Goal: Navigation & Orientation: Find specific page/section

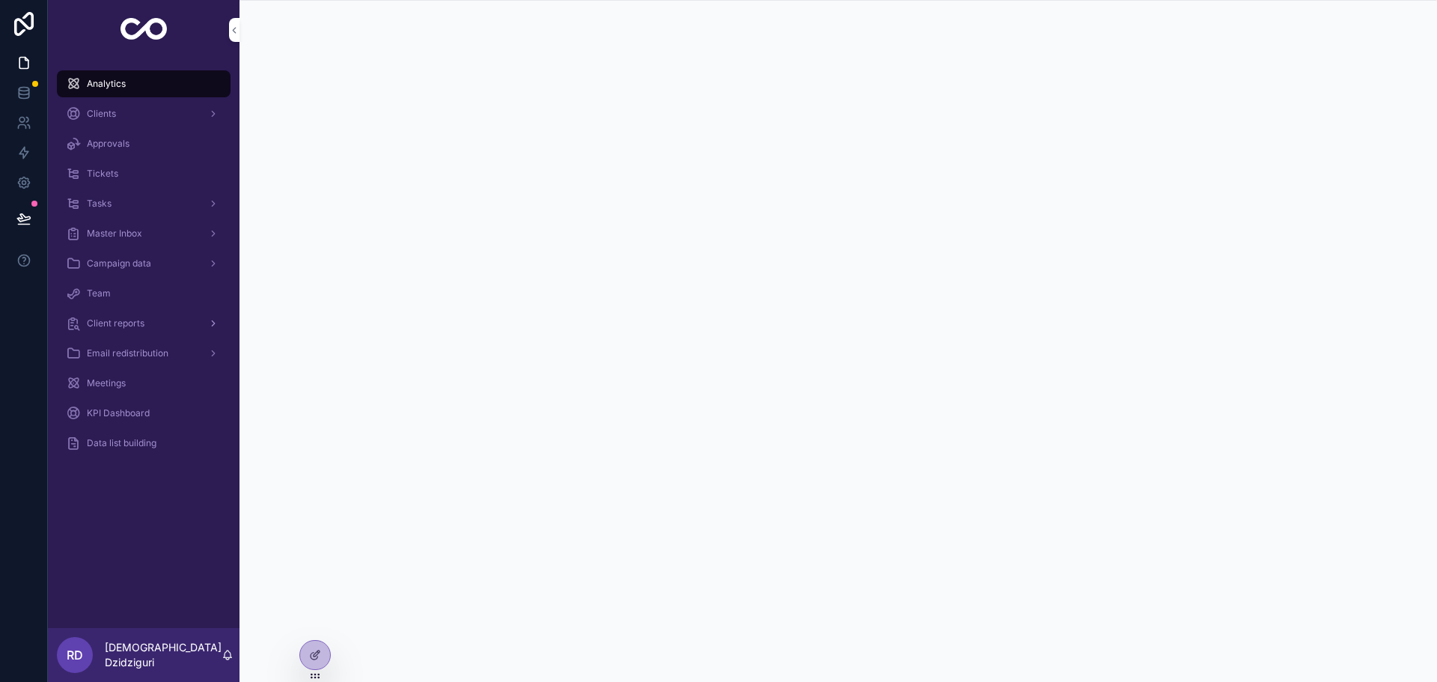
click at [129, 326] on span "Client reports" at bounding box center [116, 323] width 58 height 12
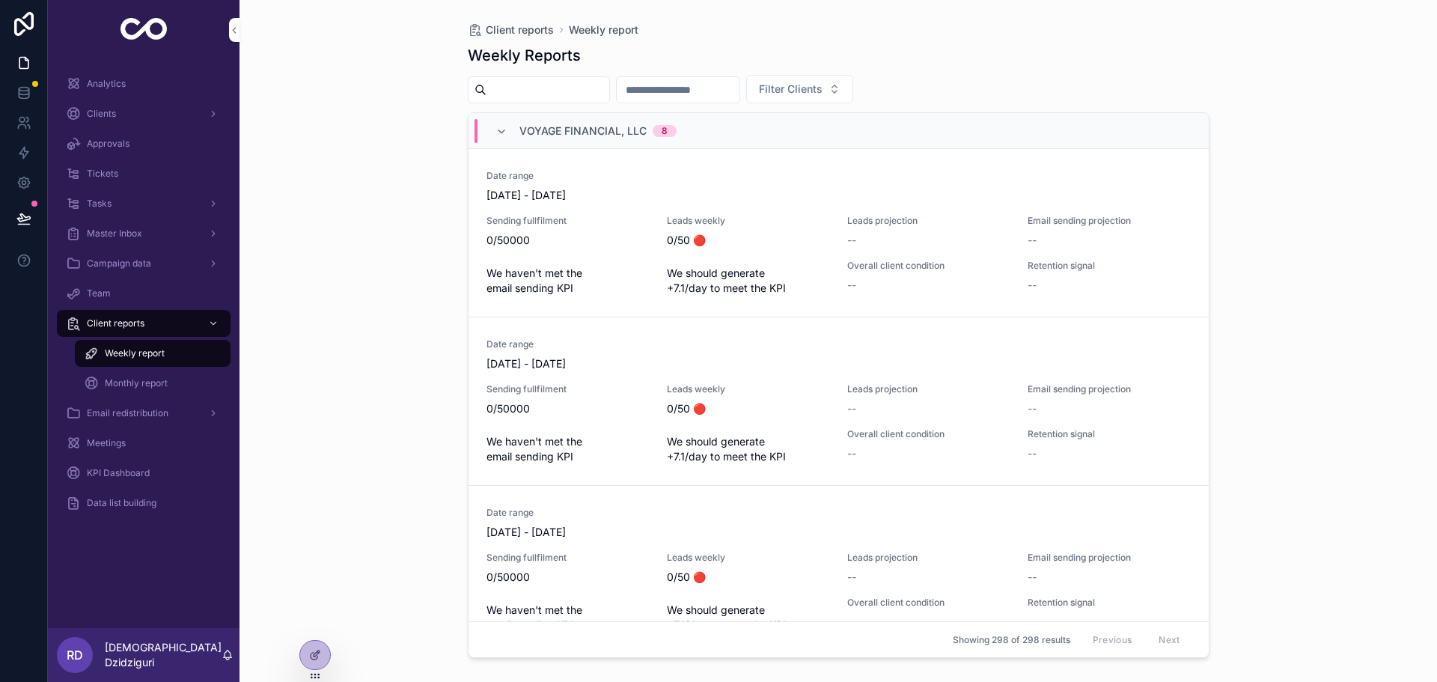
click at [132, 75] on div "Analytics" at bounding box center [144, 84] width 156 height 24
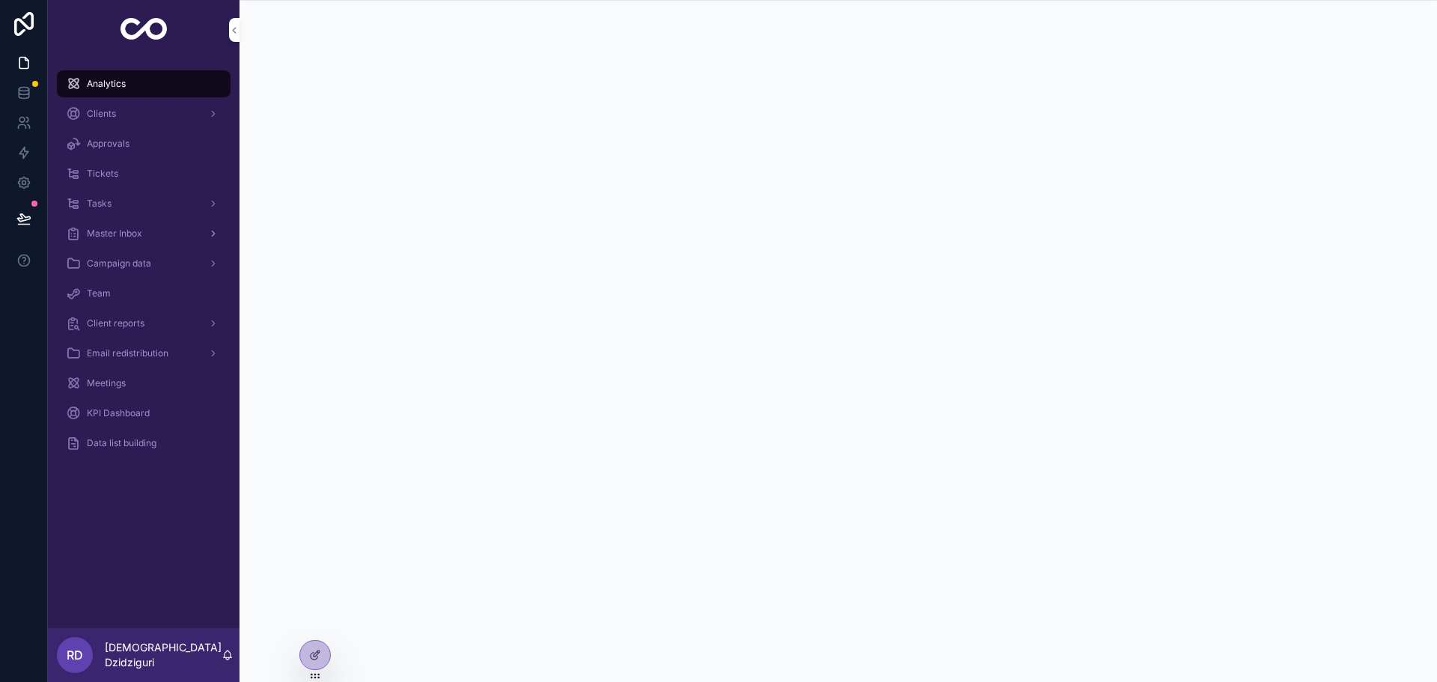
click at [117, 231] on span "Master Inbox" at bounding box center [114, 234] width 55 height 12
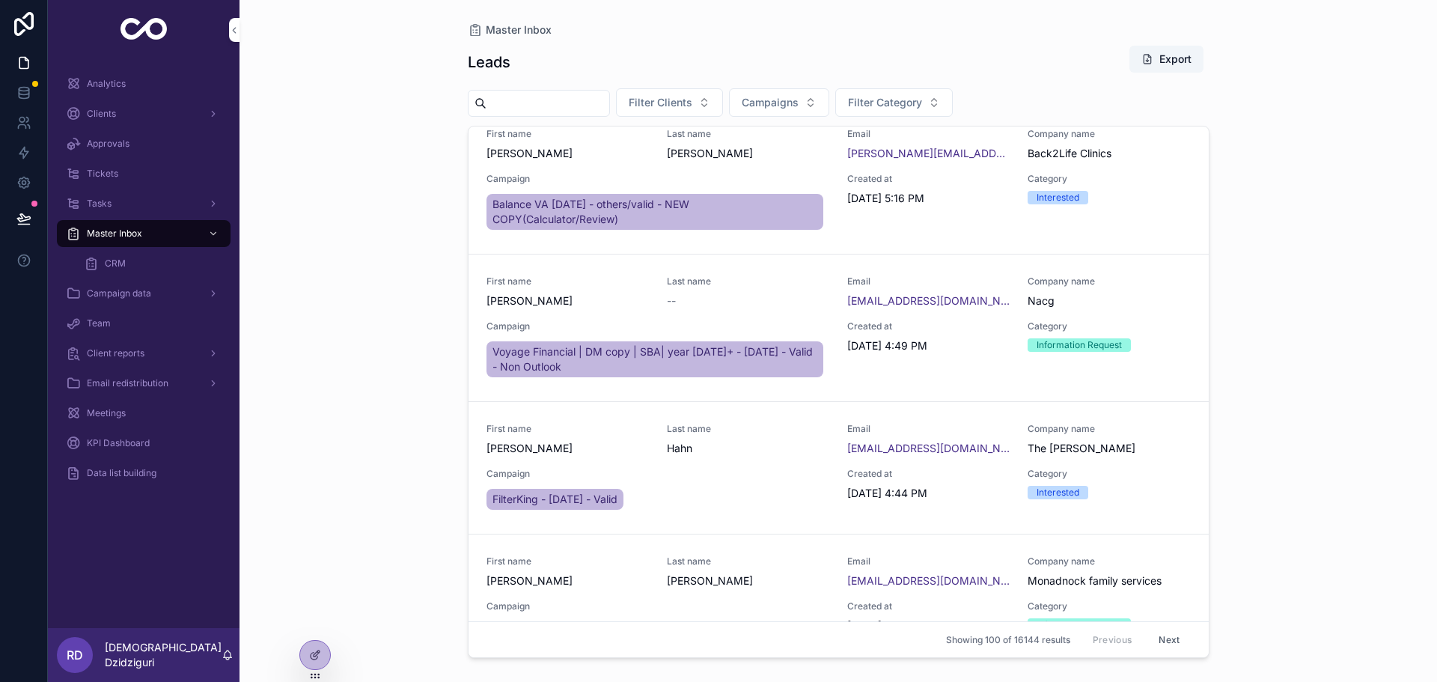
scroll to position [449, 0]
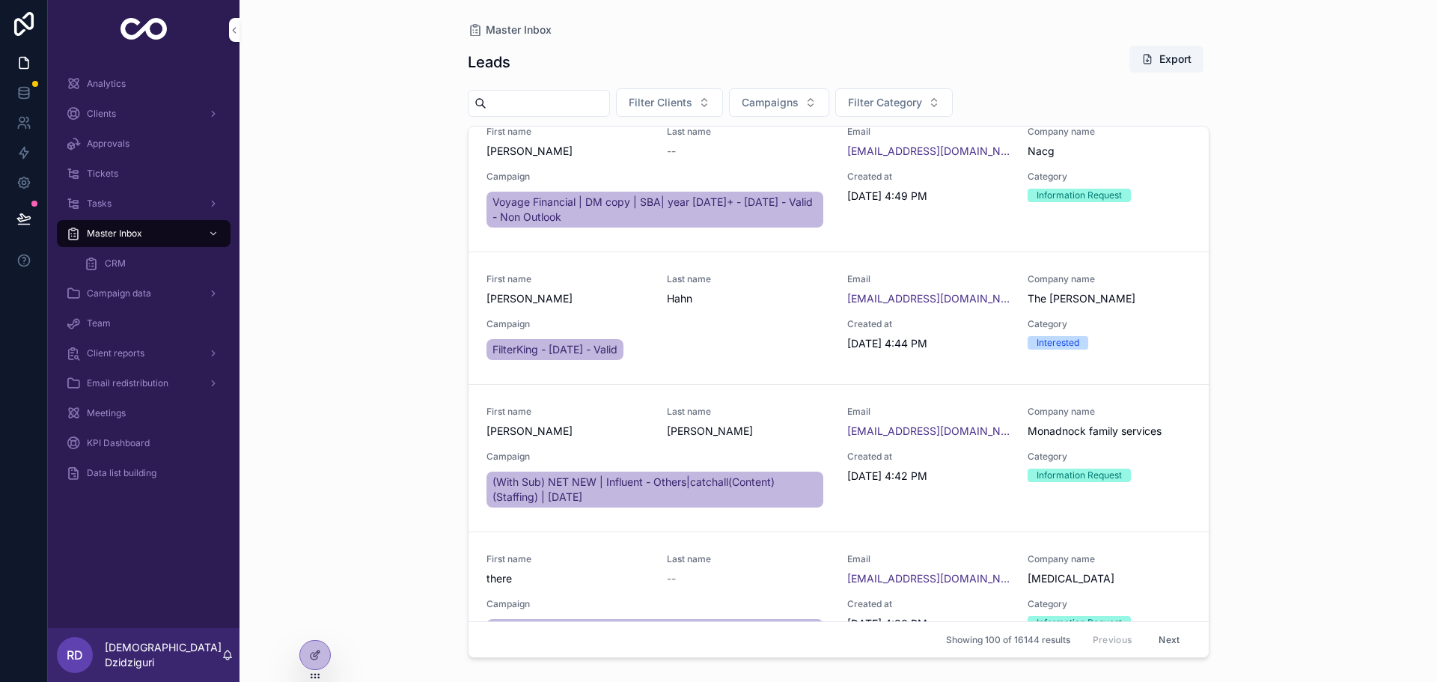
click at [765, 299] on span "Hahn" at bounding box center [748, 298] width 162 height 15
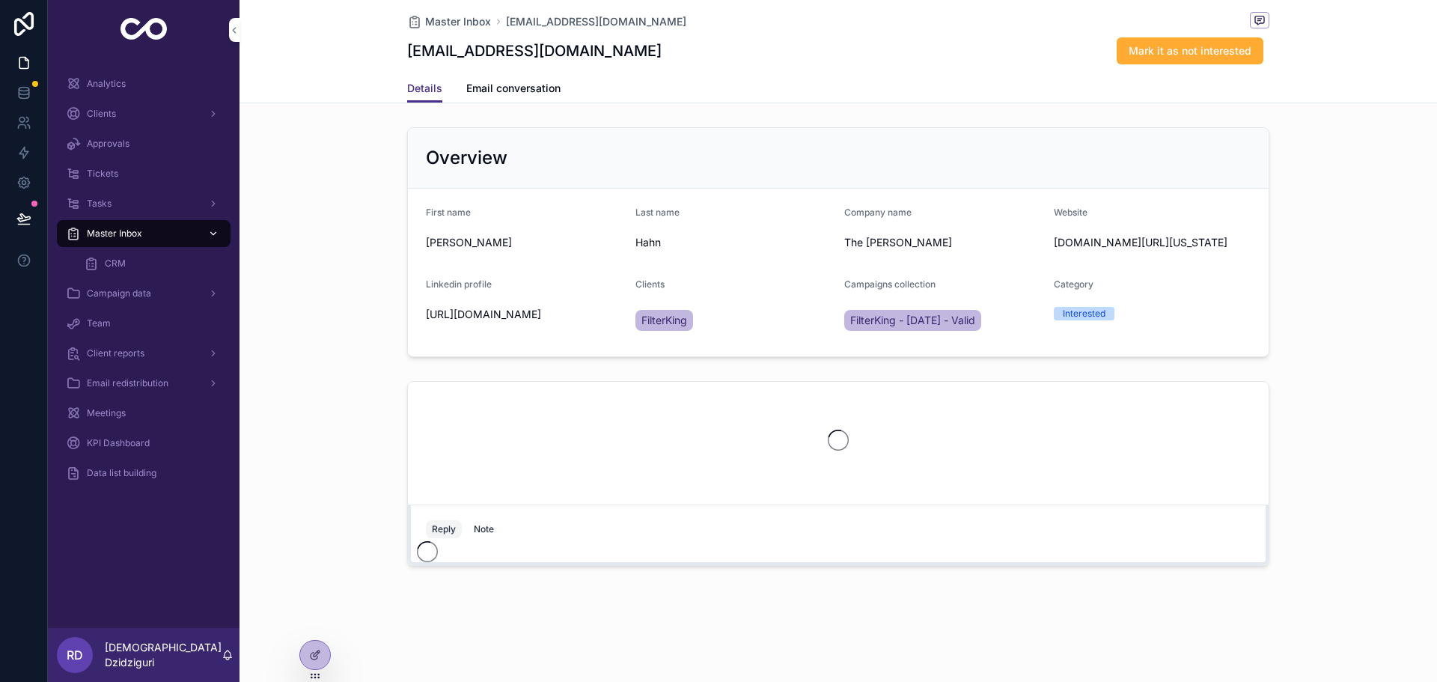
click at [93, 240] on div "Master Inbox" at bounding box center [144, 234] width 156 height 24
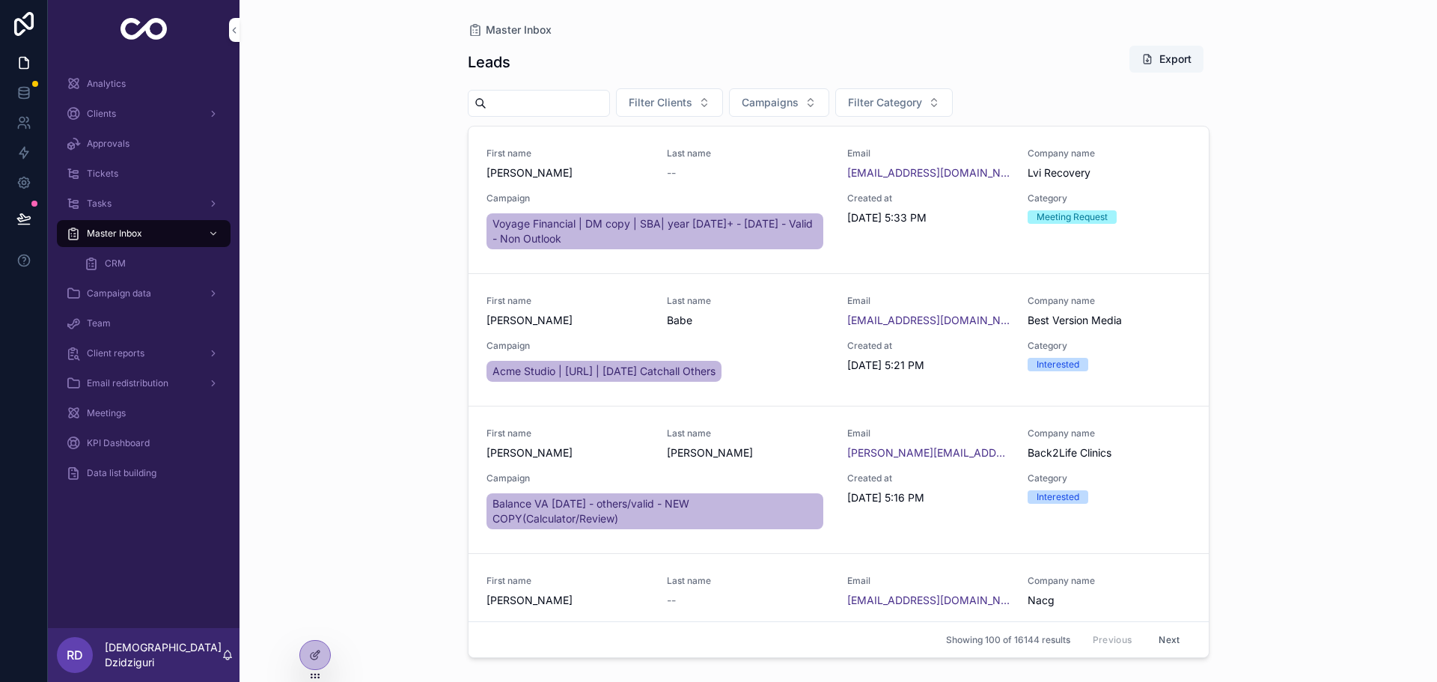
click at [793, 337] on div "First name [PERSON_NAME] name Babe Email [EMAIL_ADDRESS][DOMAIN_NAME] Company n…" at bounding box center [838, 340] width 704 height 90
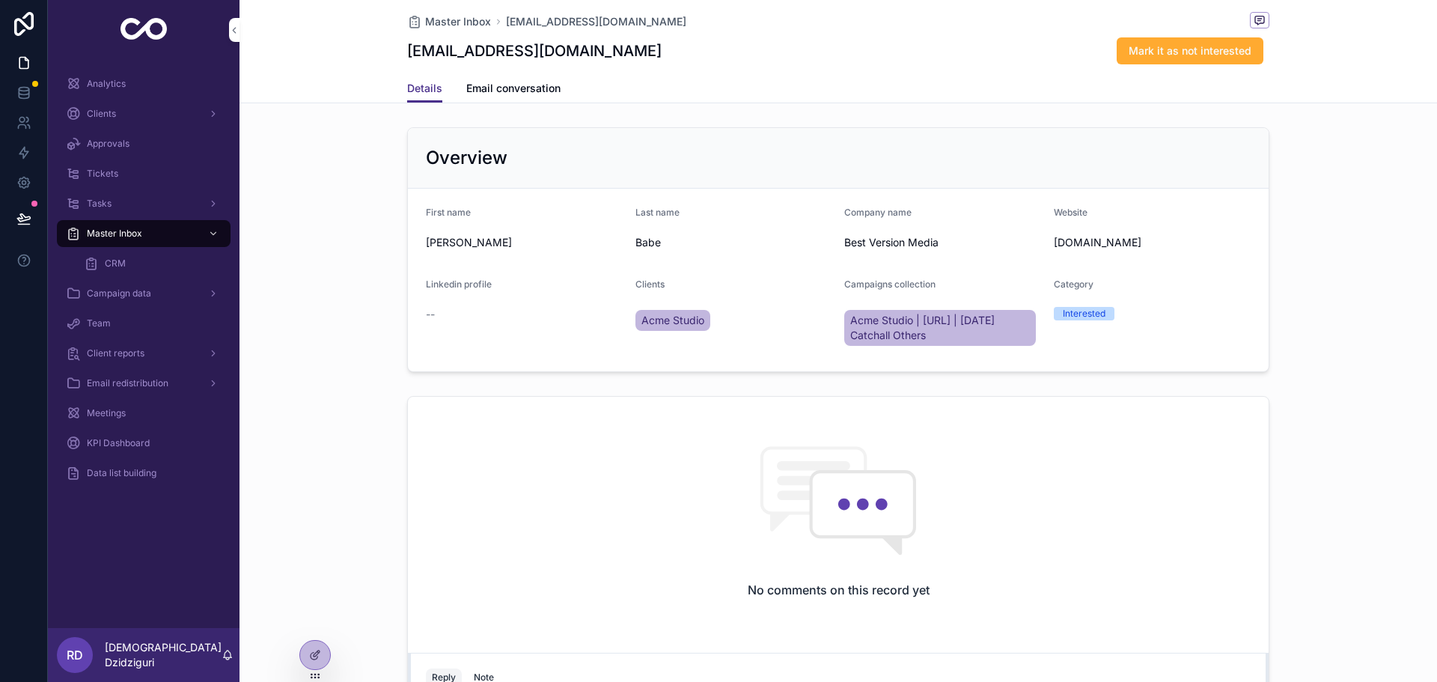
click at [536, 91] on span "Email conversation" at bounding box center [513, 88] width 94 height 15
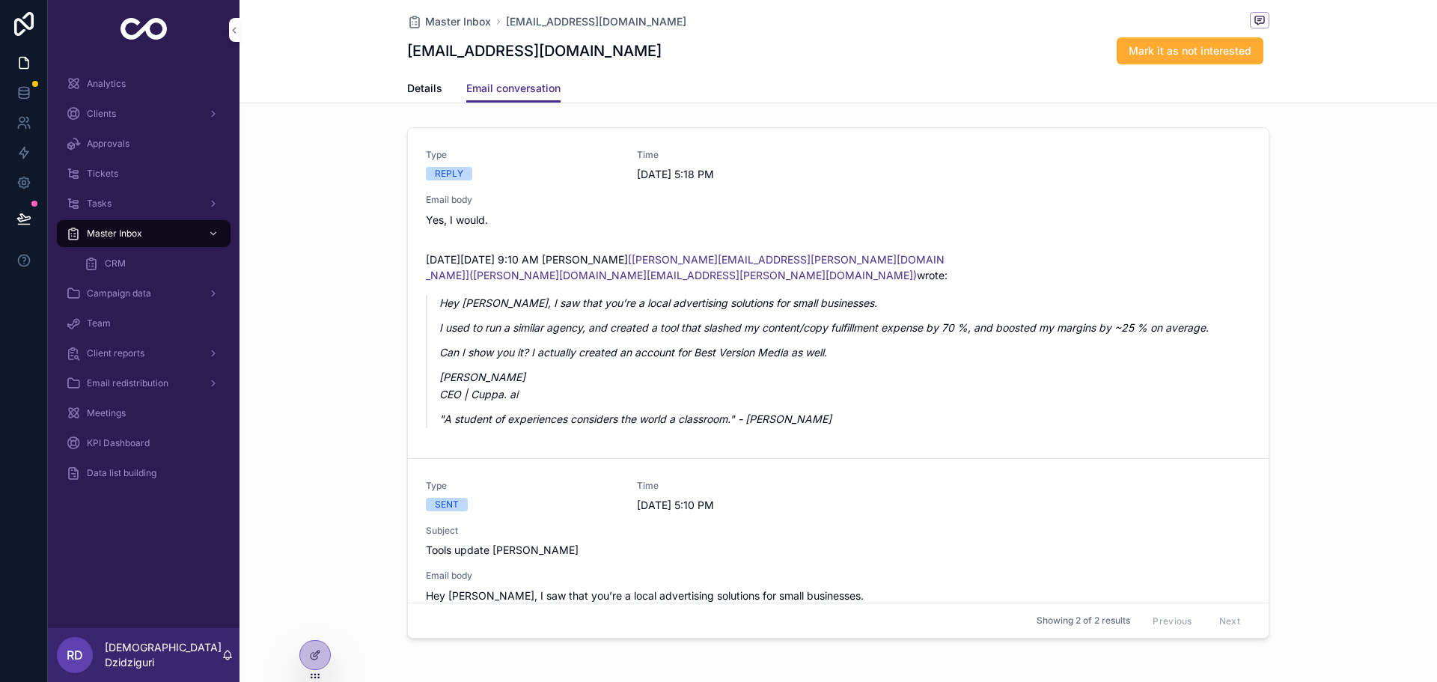
click at [409, 80] on link "Details" at bounding box center [424, 90] width 35 height 30
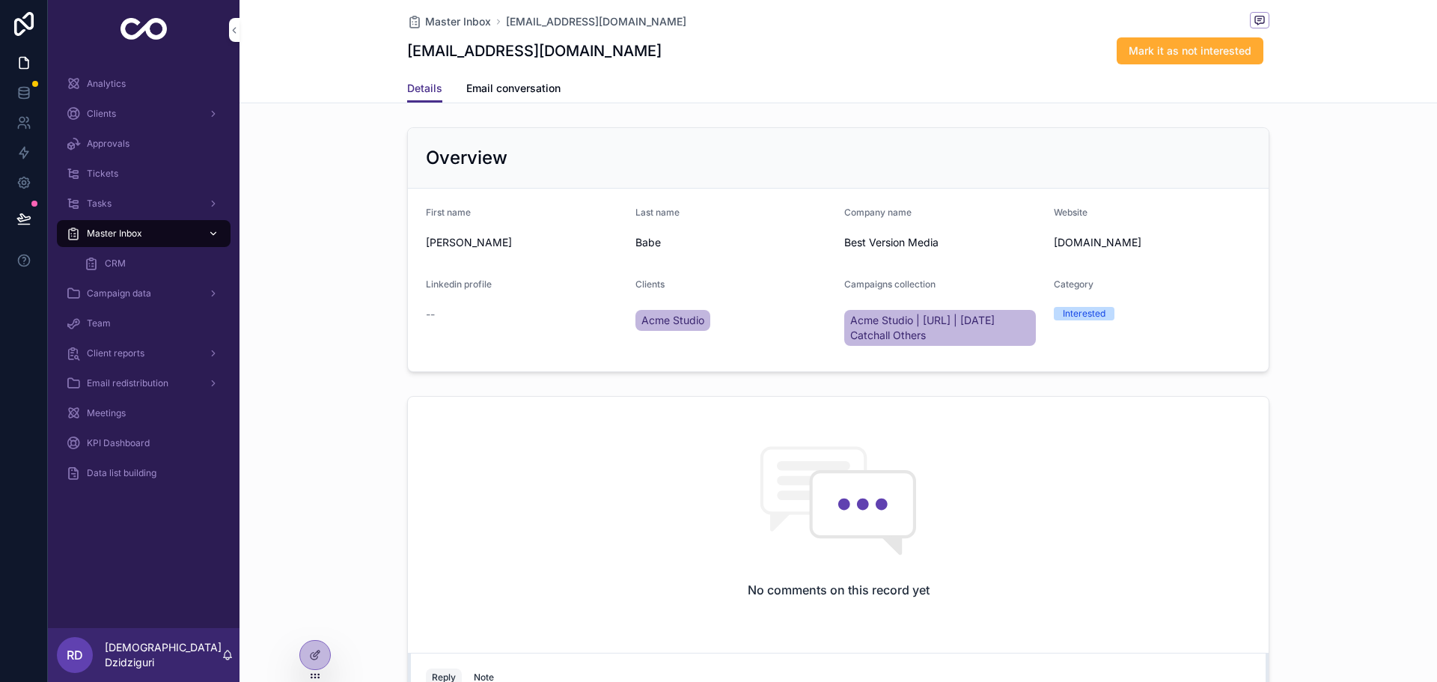
click at [126, 236] on span "Master Inbox" at bounding box center [114, 234] width 55 height 12
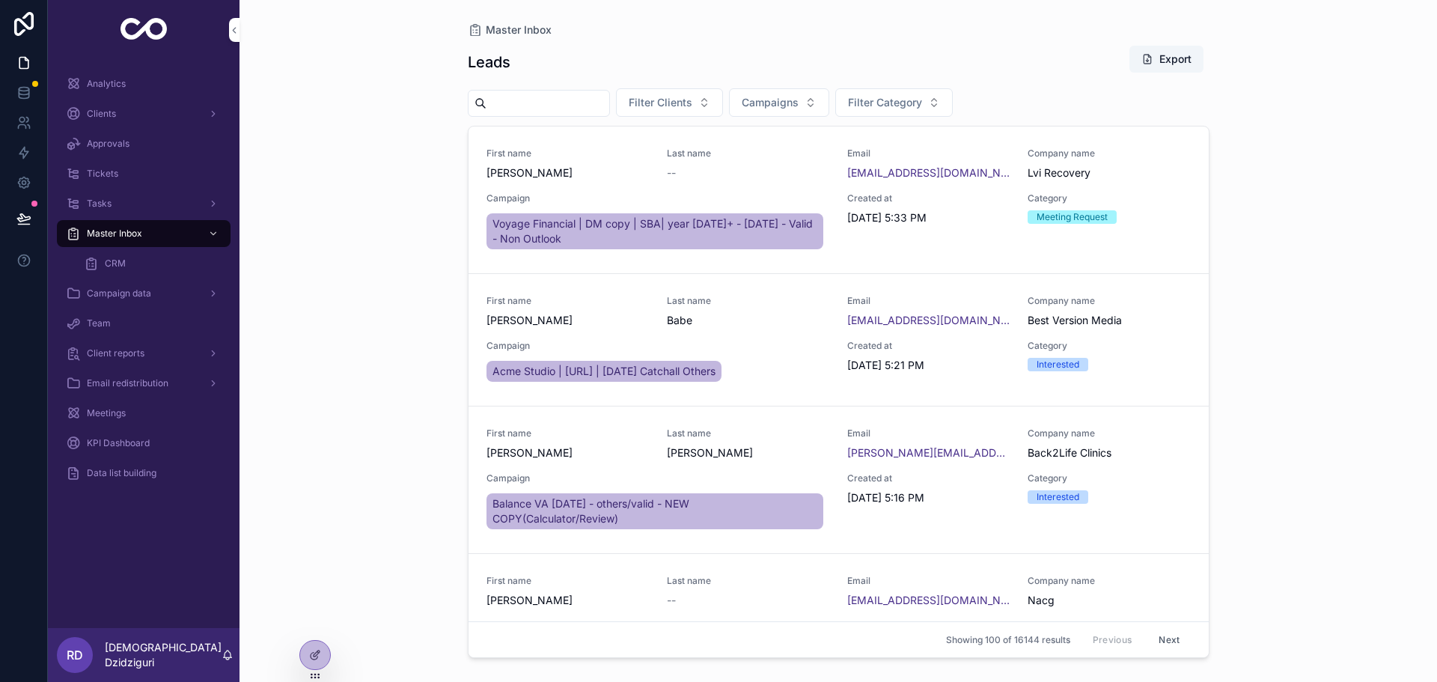
click at [126, 263] on div "CRM" at bounding box center [153, 263] width 138 height 24
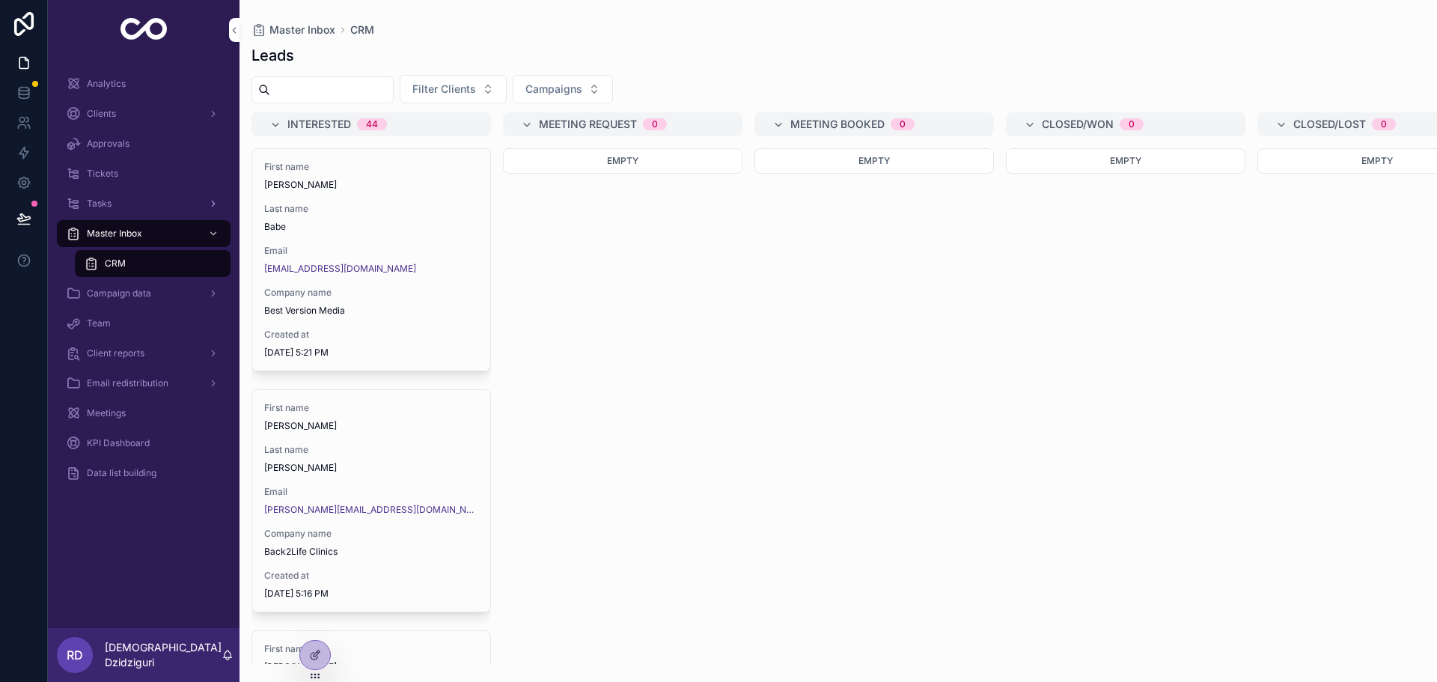
click at [119, 204] on div "Tasks" at bounding box center [144, 204] width 156 height 24
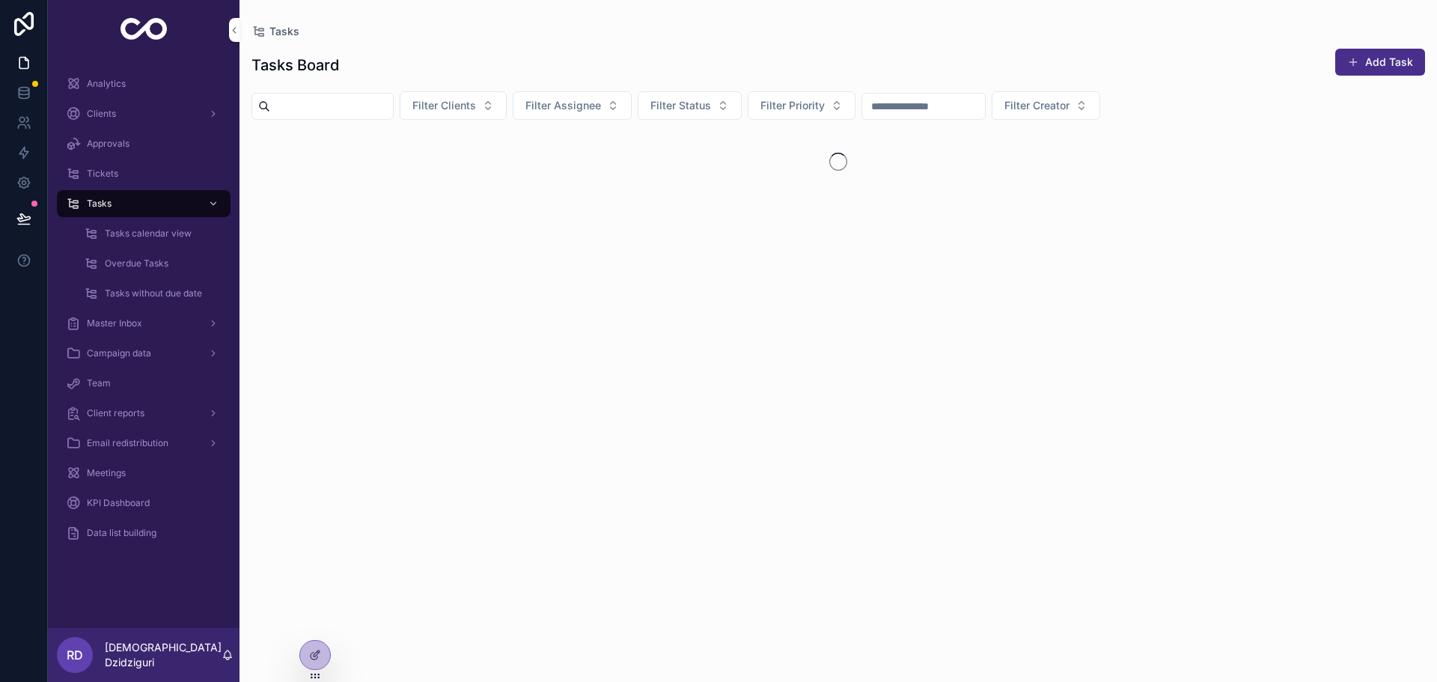
click at [113, 323] on span "Master Inbox" at bounding box center [114, 323] width 55 height 12
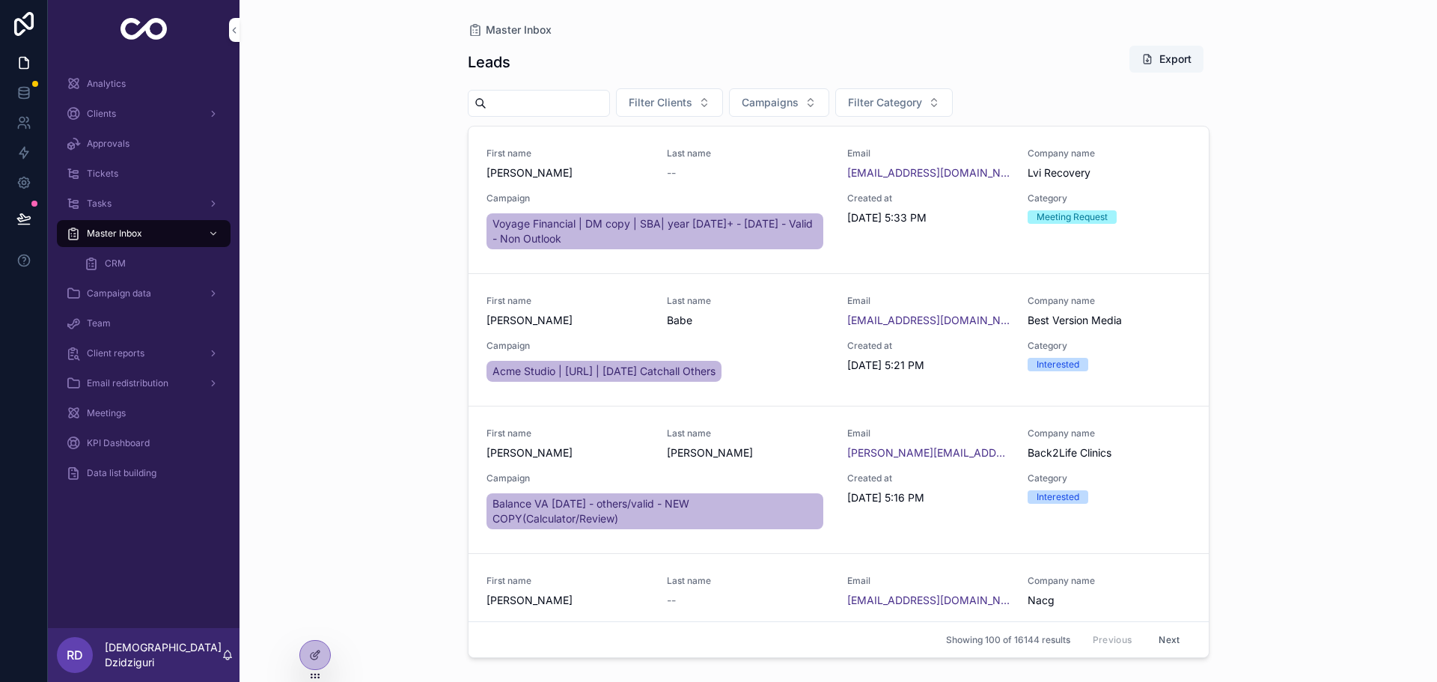
click at [115, 448] on span "KPI Dashboard" at bounding box center [118, 443] width 63 height 12
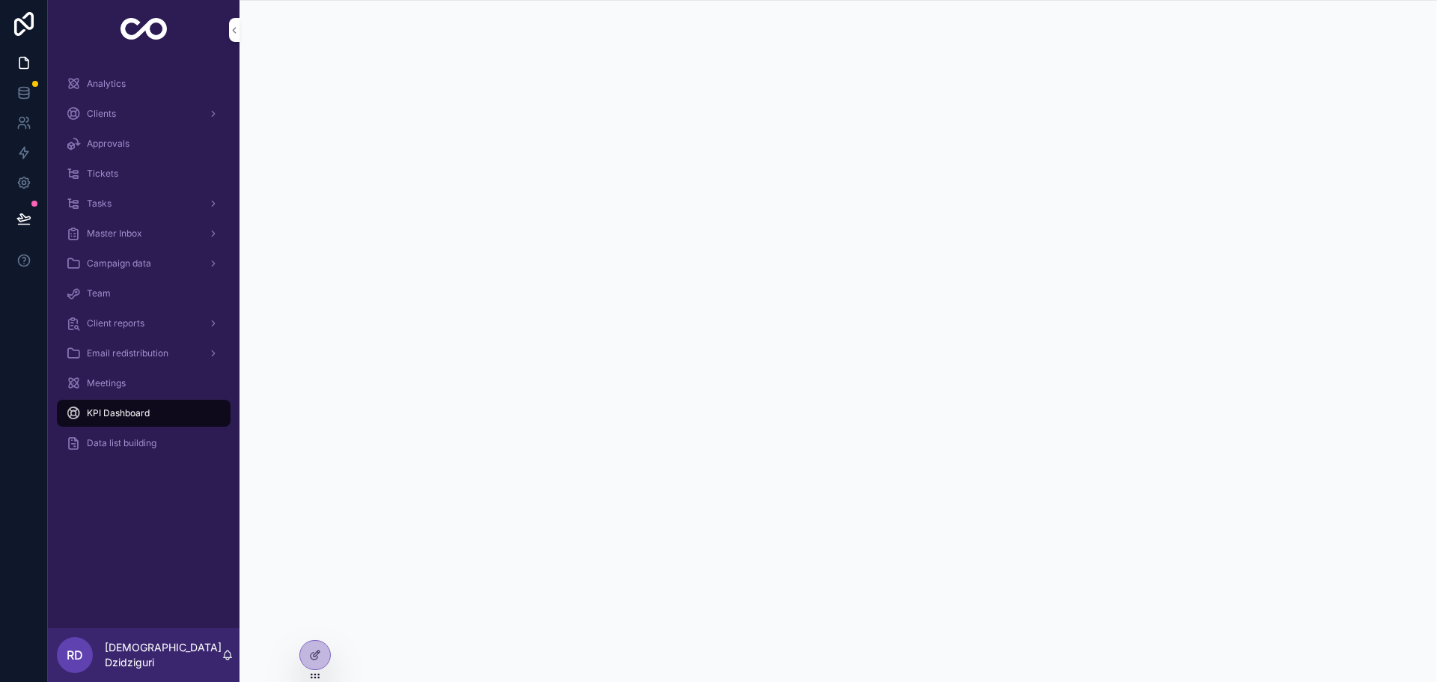
click at [131, 86] on div "Analytics" at bounding box center [144, 84] width 156 height 24
click at [125, 439] on span "Data list building" at bounding box center [122, 443] width 70 height 12
